Goal: Ask a question

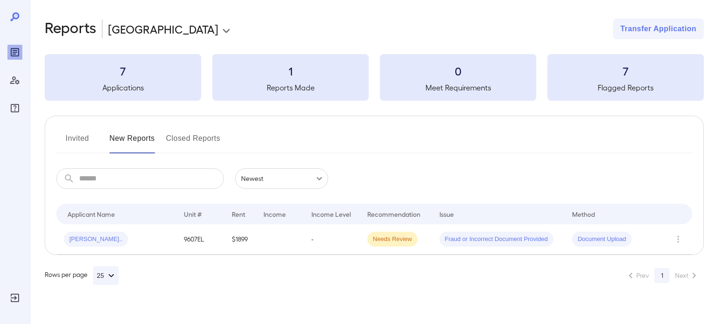
click at [76, 133] on button "Invited" at bounding box center [77, 142] width 42 height 22
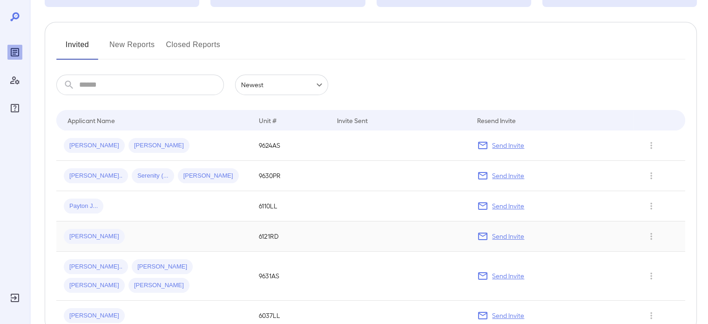
scroll to position [37, 0]
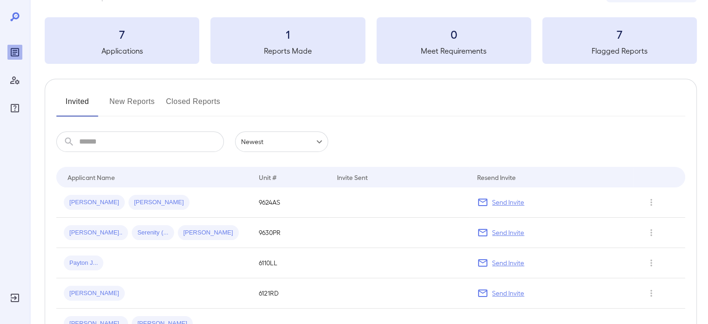
click at [133, 102] on button "New Reports" at bounding box center [132, 105] width 46 height 22
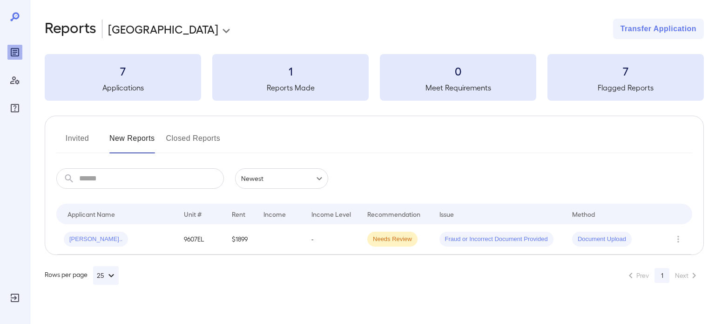
click at [191, 134] on button "Closed Reports" at bounding box center [193, 142] width 54 height 22
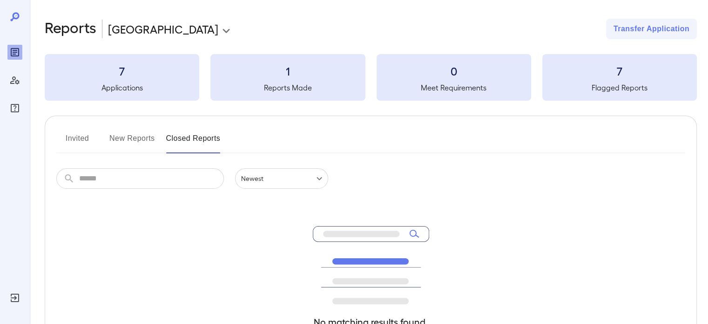
click at [91, 135] on button "Invited" at bounding box center [77, 142] width 42 height 22
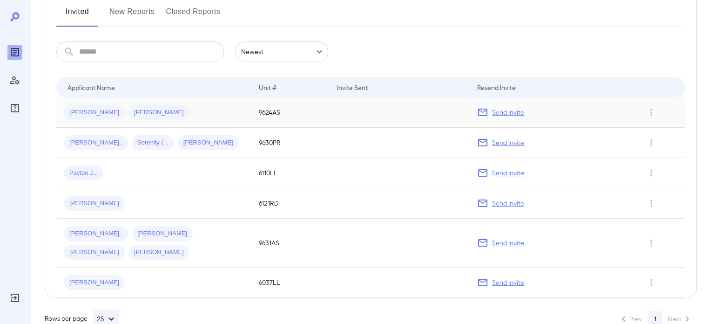
scroll to position [130, 0]
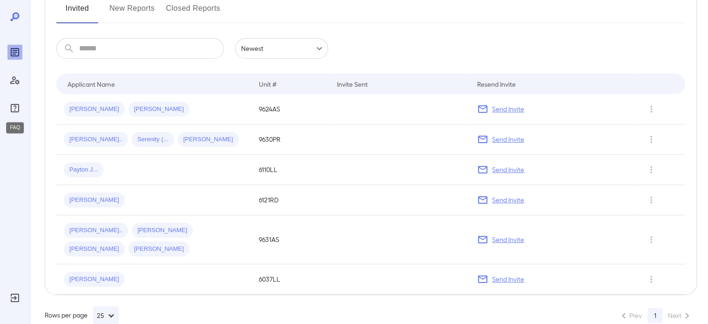
click at [20, 112] on div "FAQ" at bounding box center [14, 108] width 15 height 15
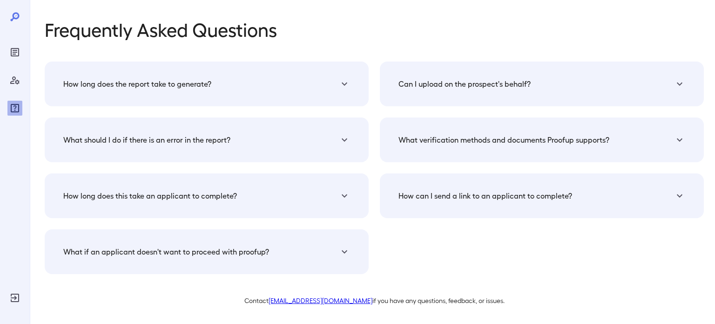
click at [674, 85] on div "Can I upload on the prospect's behalf?" at bounding box center [537, 83] width 276 height 11
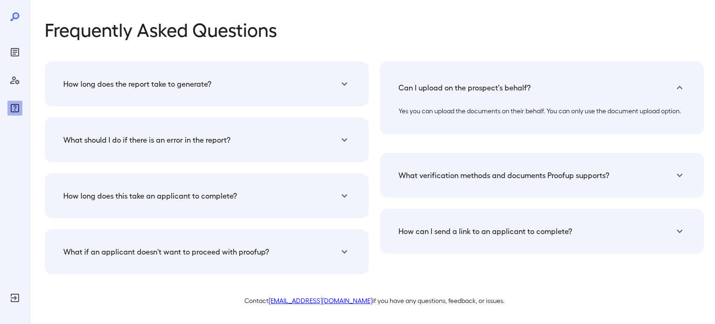
click at [674, 85] on div "Can I upload on the prospect's behalf?" at bounding box center [537, 87] width 276 height 11
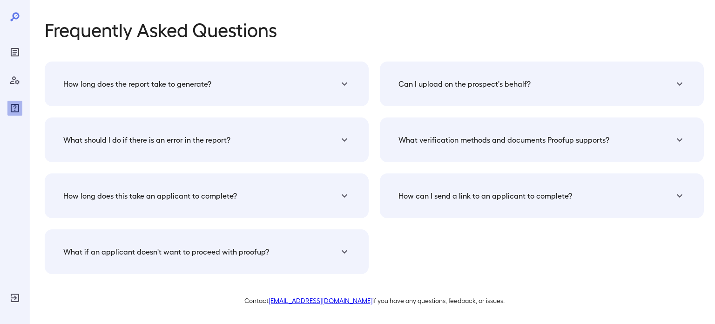
click at [318, 78] on div "How long does the report take to generate?" at bounding box center [201, 83] width 276 height 11
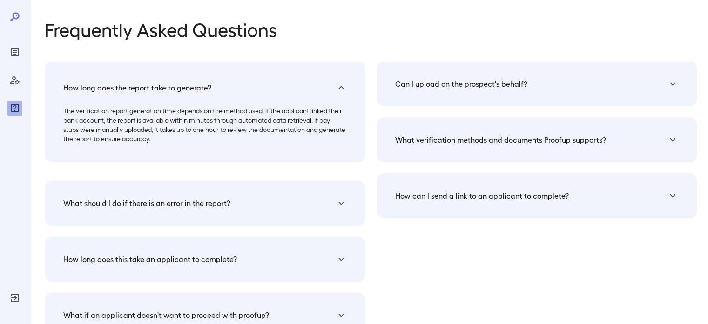
click at [318, 78] on div "How long does the report take to generate?" at bounding box center [205, 88] width 298 height 30
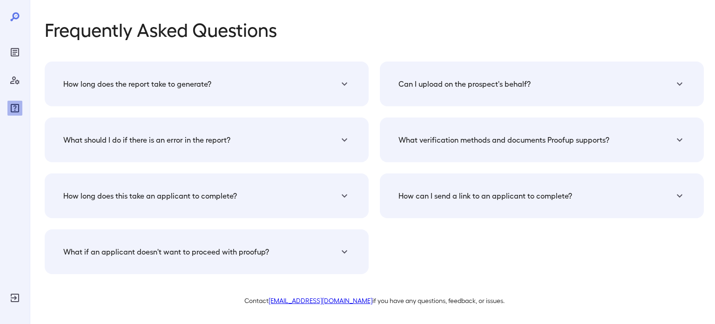
click at [586, 201] on div "How can I send a link to an applicant to complete?" at bounding box center [542, 195] width 302 height 22
